Goal: Transaction & Acquisition: Purchase product/service

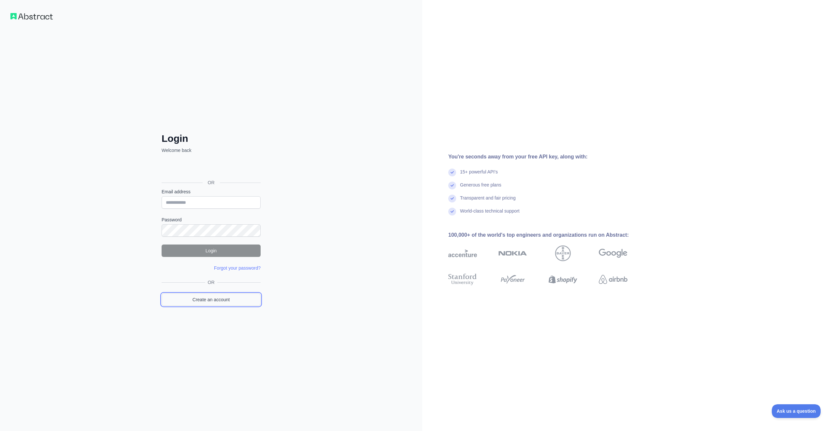
click at [228, 299] on link "Create an account" at bounding box center [211, 299] width 99 height 12
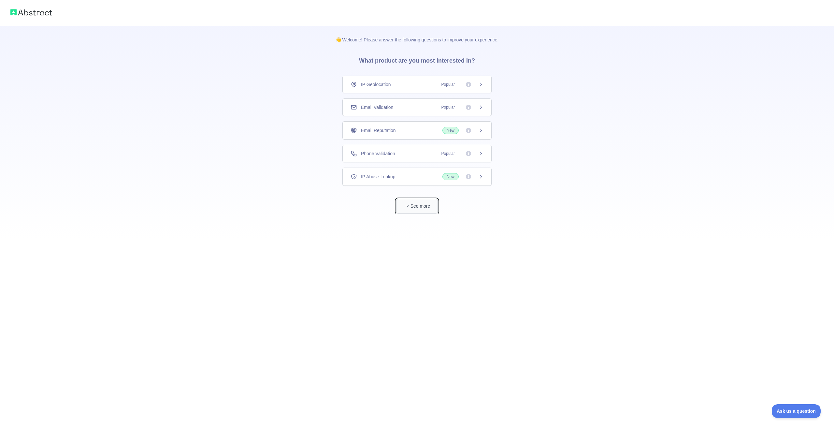
click at [431, 206] on button "See more" at bounding box center [417, 206] width 42 height 15
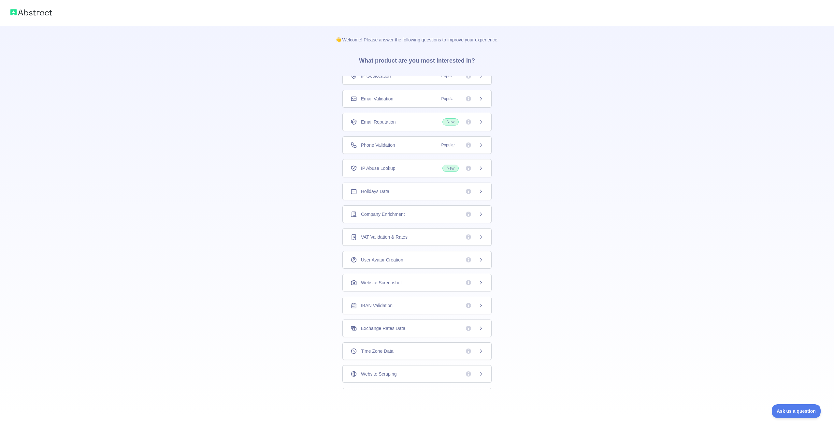
scroll to position [9, 0]
click at [433, 195] on div "Holidays Data" at bounding box center [416, 191] width 149 height 18
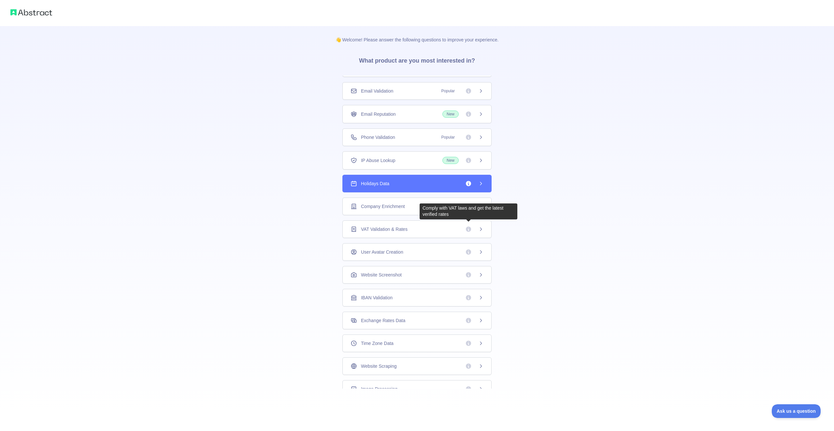
scroll to position [21, 0]
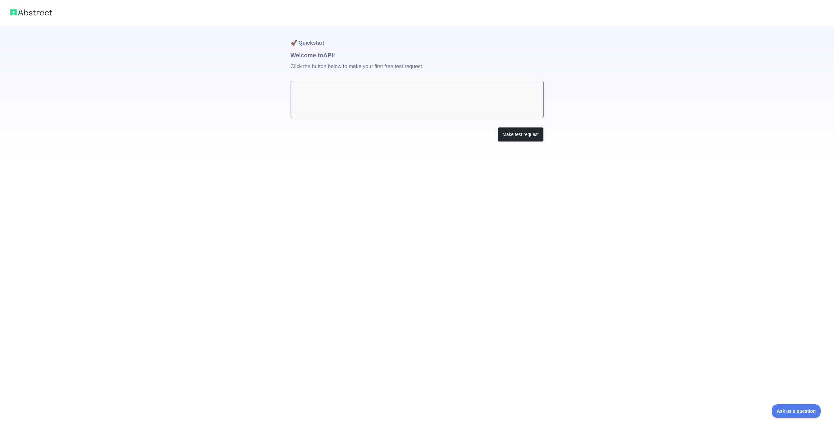
click at [457, 104] on textarea at bounding box center [417, 99] width 253 height 37
click at [526, 136] on button "Make test request" at bounding box center [520, 134] width 46 height 15
click at [334, 90] on textarea at bounding box center [417, 99] width 253 height 37
click at [517, 133] on button "Make test request" at bounding box center [520, 134] width 46 height 15
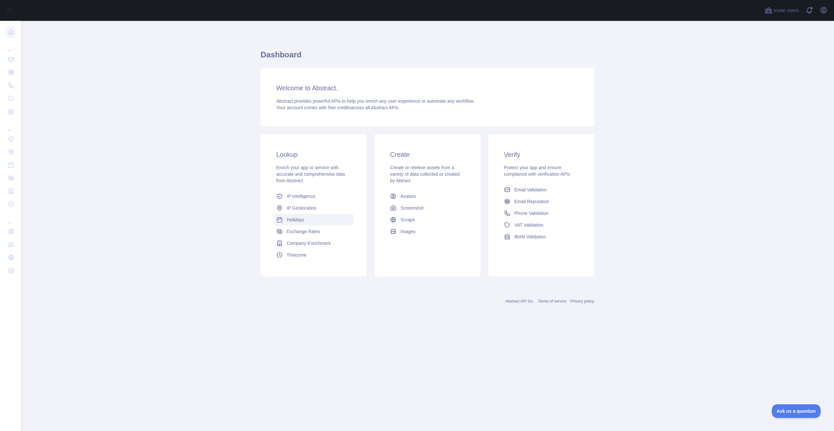
click at [322, 223] on link "Holidays" at bounding box center [314, 220] width 80 height 12
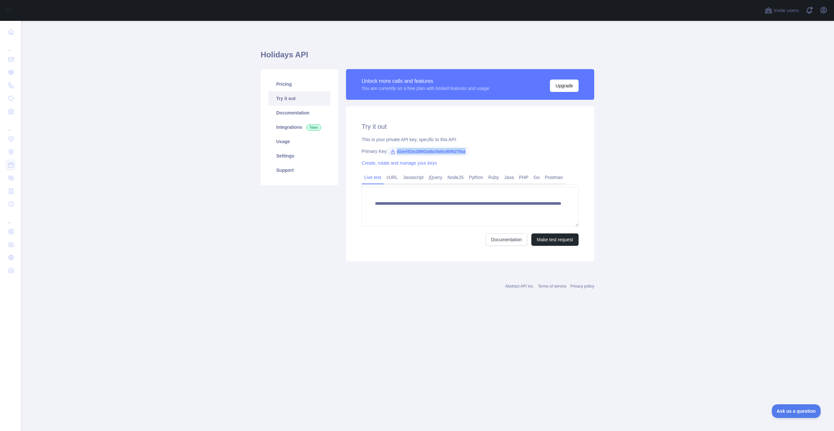
drag, startPoint x: 397, startPoint y: 151, endPoint x: 475, endPoint y: 149, distance: 77.9
click at [468, 149] on span "d1eef41bc20642a4bc9a9ce60fb278aa" at bounding box center [428, 152] width 80 height 10
copy span "d1eef41bc20642a4bc9a9ce60fb278aa"
click at [551, 238] on button "Make test request" at bounding box center [554, 239] width 47 height 12
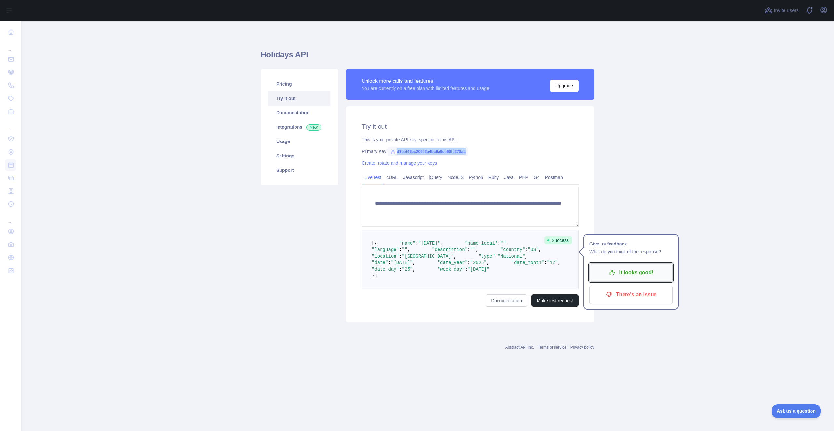
click at [616, 272] on p "It looks good!" at bounding box center [631, 272] width 74 height 11
click at [283, 81] on link "Pricing" at bounding box center [299, 84] width 62 height 14
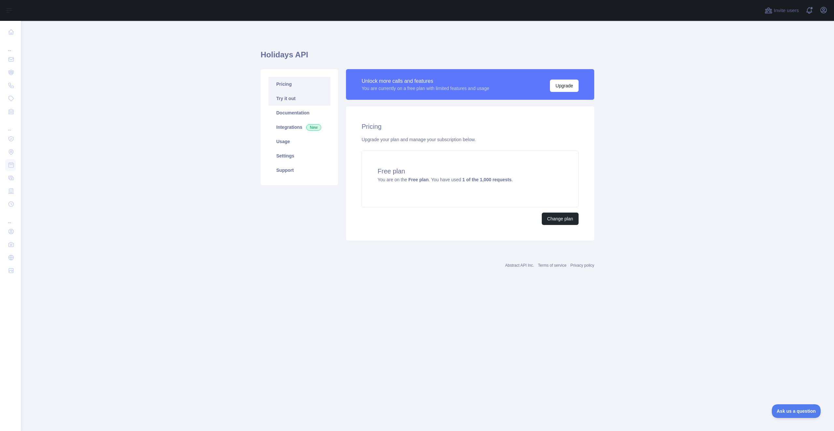
click at [299, 102] on link "Try it out" at bounding box center [299, 98] width 62 height 14
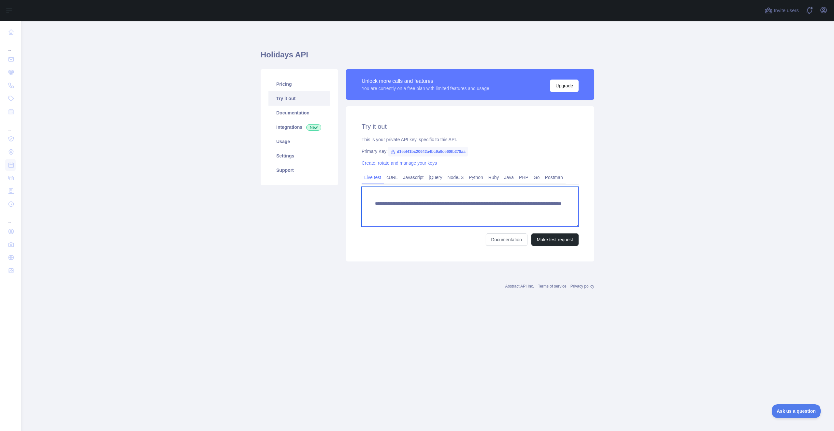
click at [511, 207] on textarea "**********" at bounding box center [470, 207] width 217 height 40
click at [564, 238] on button "Make test request" at bounding box center [554, 239] width 47 height 12
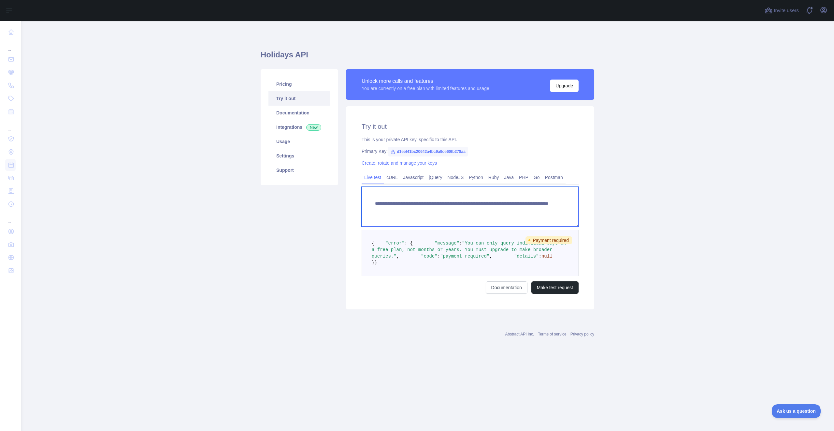
click at [562, 207] on textarea "**********" at bounding box center [470, 207] width 217 height 40
type textarea "**********"
click at [559, 294] on button "Make test request" at bounding box center [554, 287] width 47 height 12
